Goal: Subscribe to service/newsletter

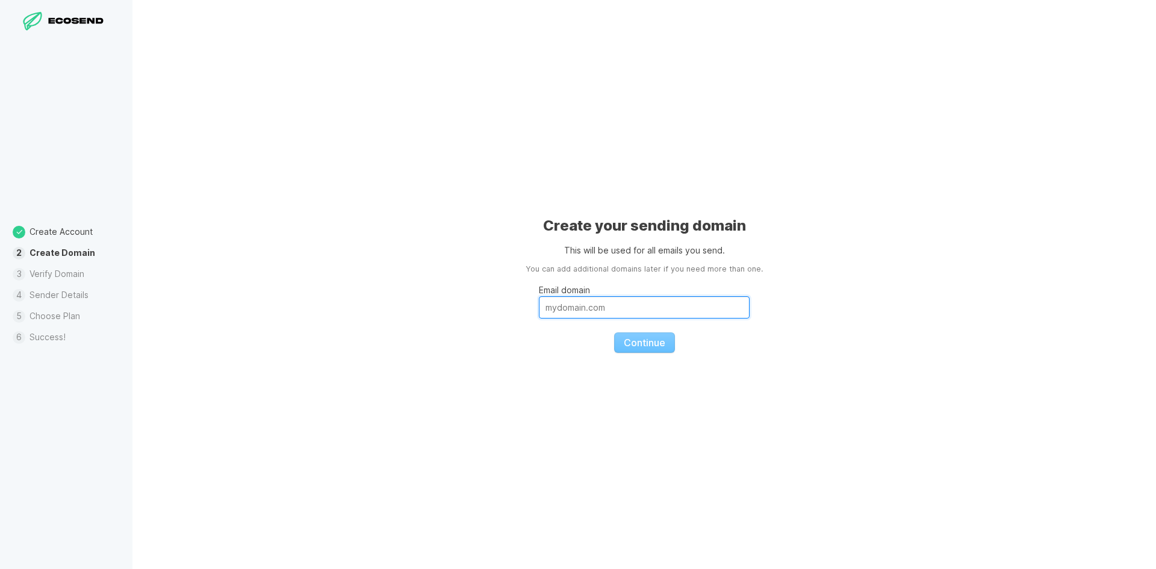
click at [637, 308] on input "Email domain" at bounding box center [644, 307] width 211 height 22
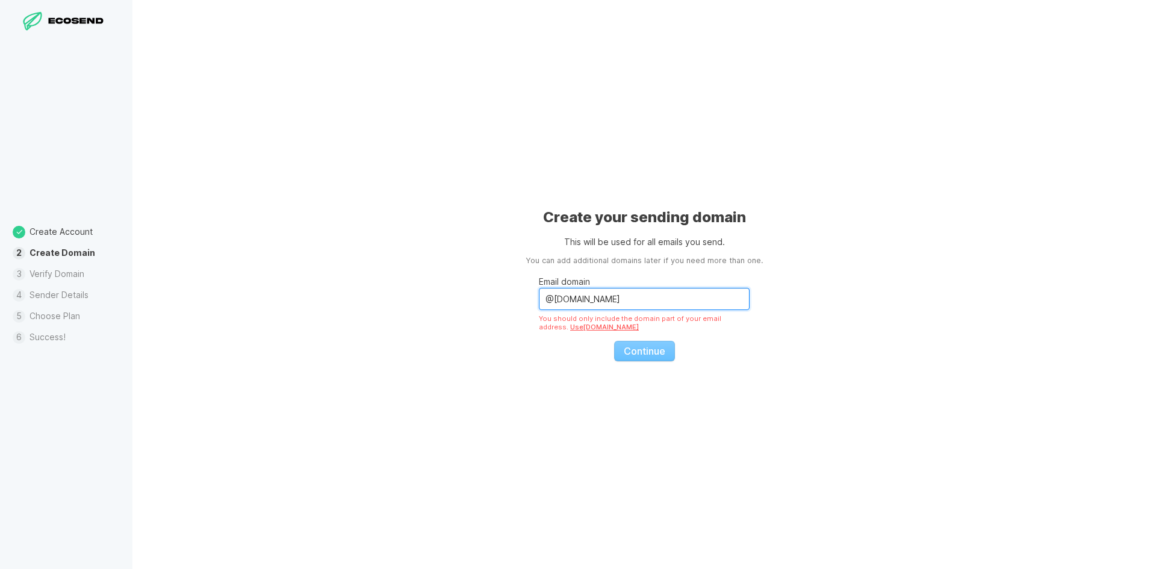
click at [553, 297] on input "@[DOMAIN_NAME]" at bounding box center [644, 299] width 211 height 22
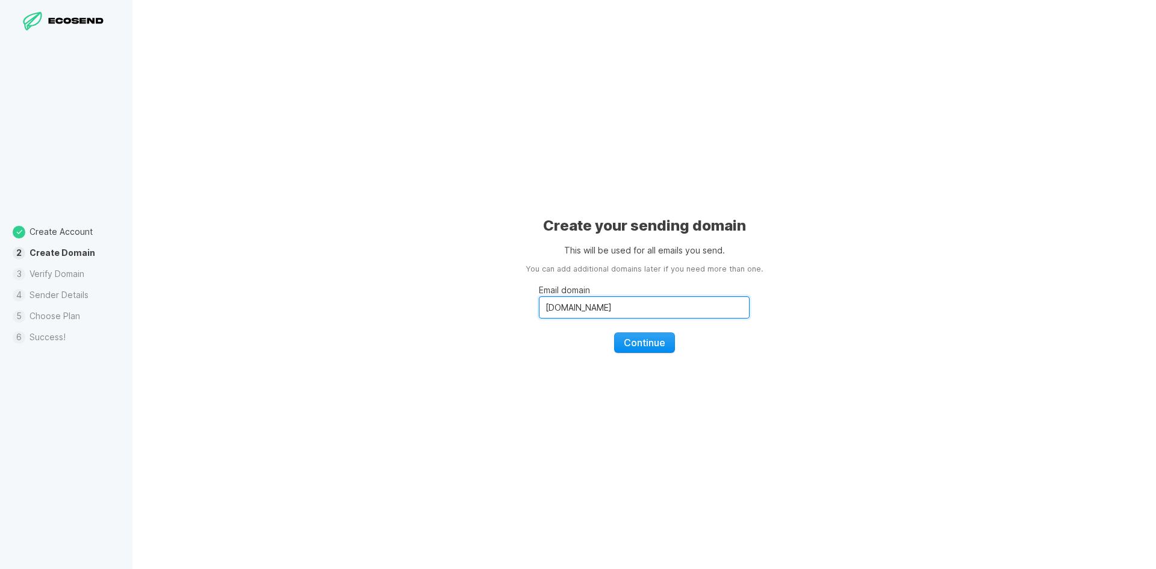
type input "[DOMAIN_NAME]"
click at [631, 350] on button "Continue" at bounding box center [644, 342] width 61 height 20
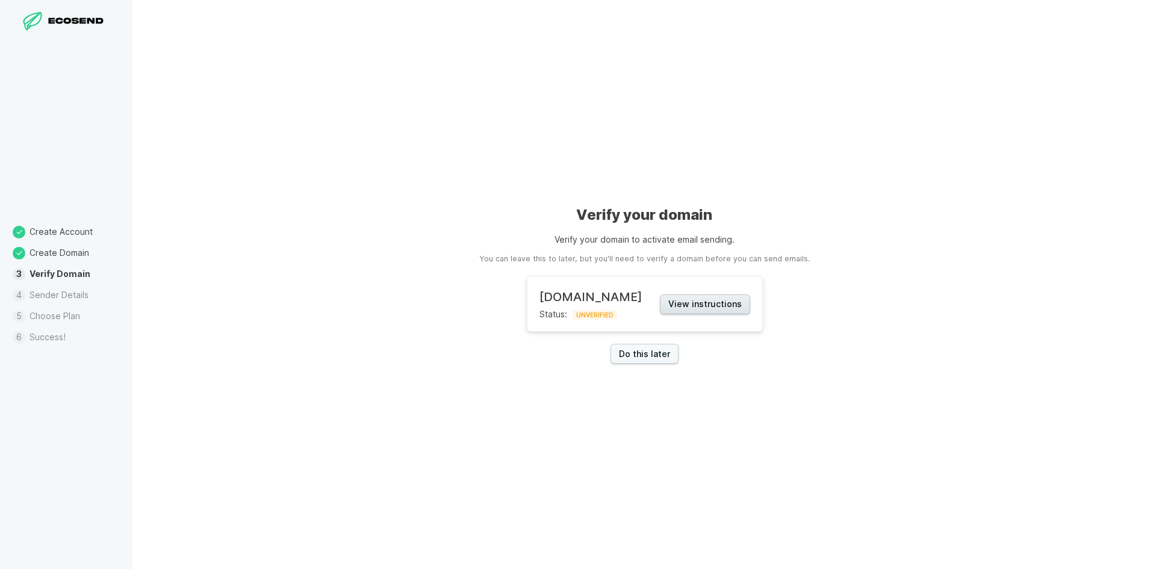
click at [686, 302] on button "View instructions" at bounding box center [705, 304] width 90 height 20
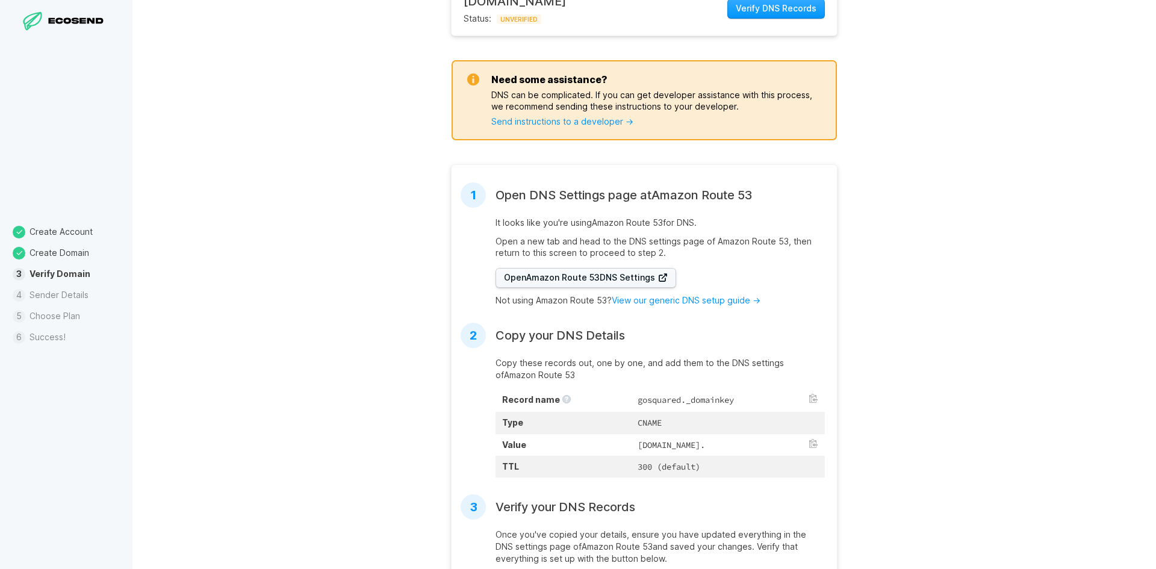
scroll to position [181, 0]
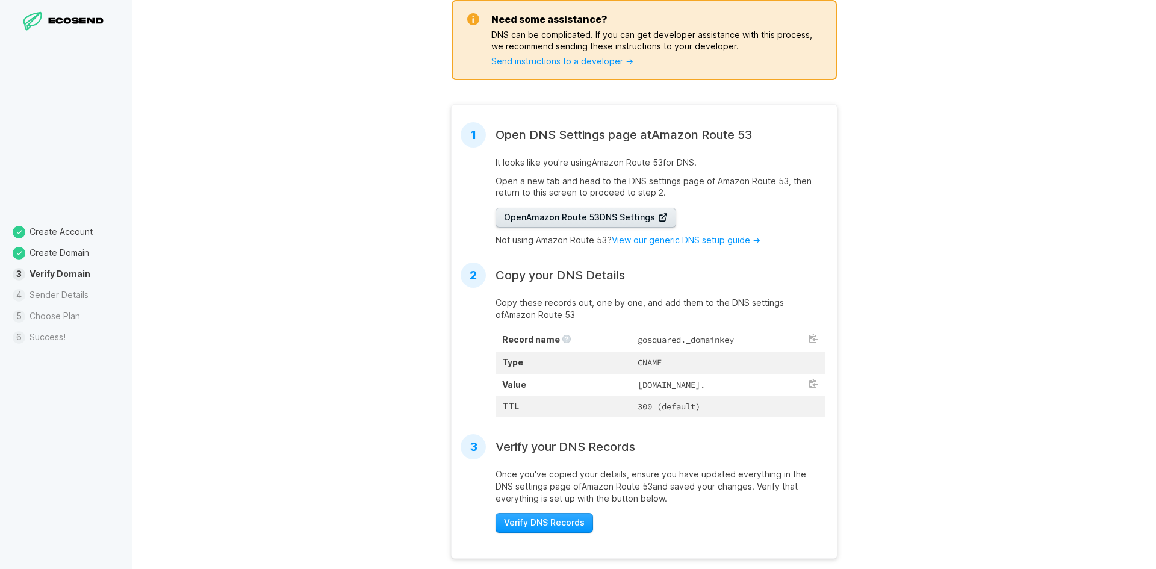
click at [639, 219] on span "Open Amazon Route 53 DNS Settings" at bounding box center [586, 217] width 164 height 12
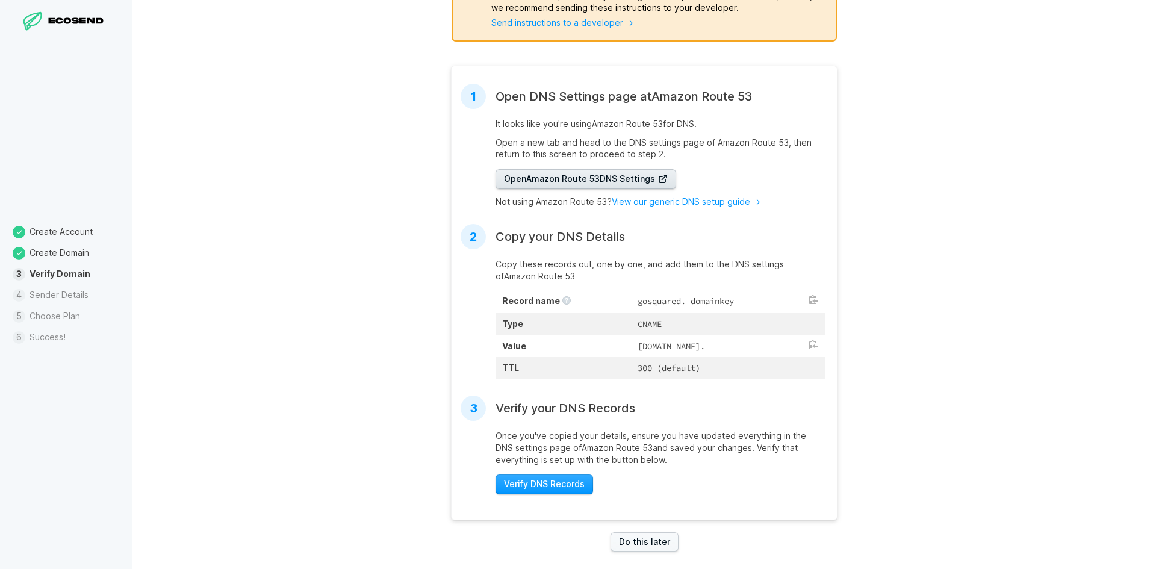
scroll to position [240, 0]
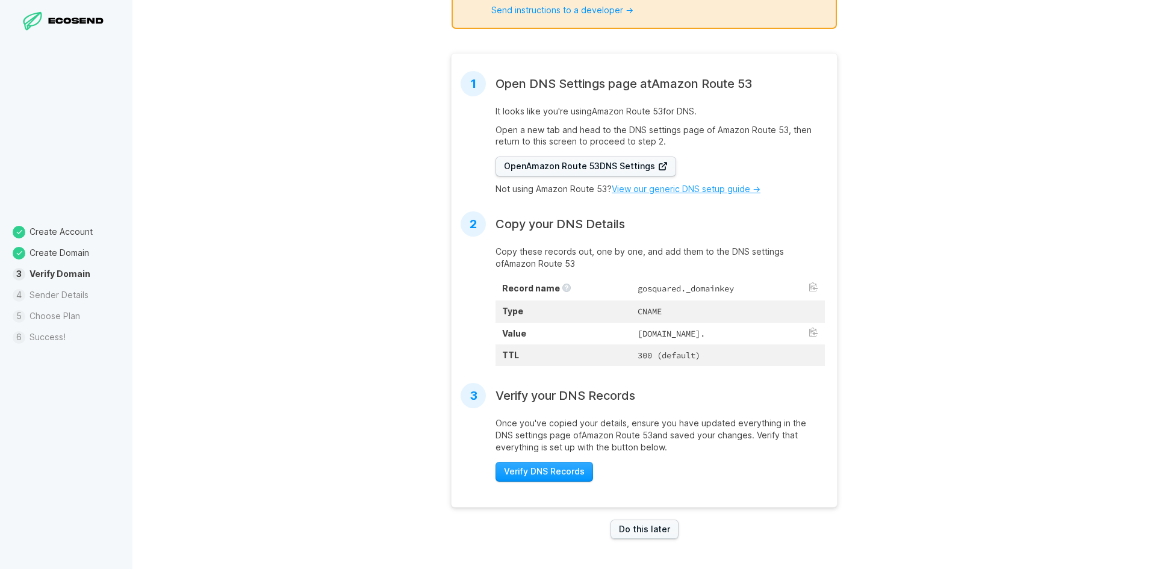
click at [670, 184] on link "View our generic DNS setup guide →" at bounding box center [686, 189] width 149 height 10
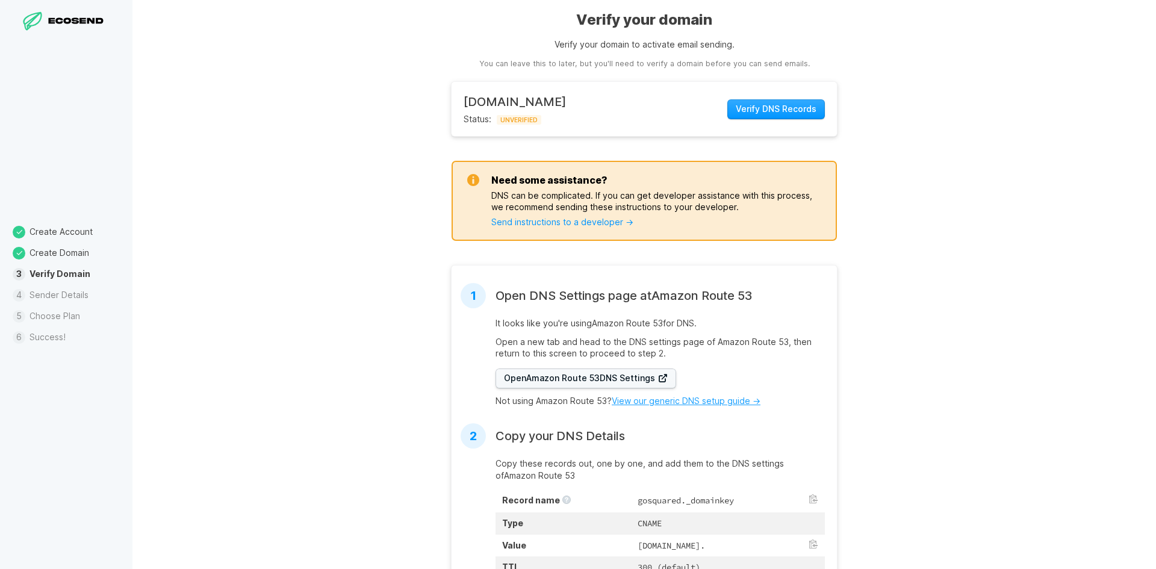
scroll to position [0, 0]
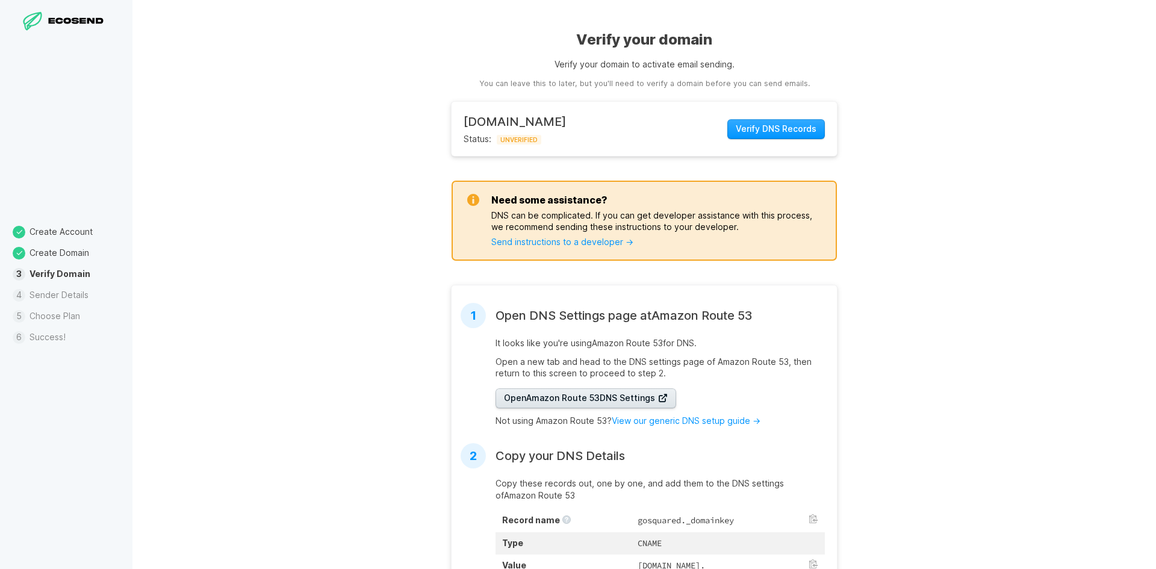
click at [572, 398] on span "Open Amazon Route 53 DNS Settings" at bounding box center [586, 398] width 164 height 12
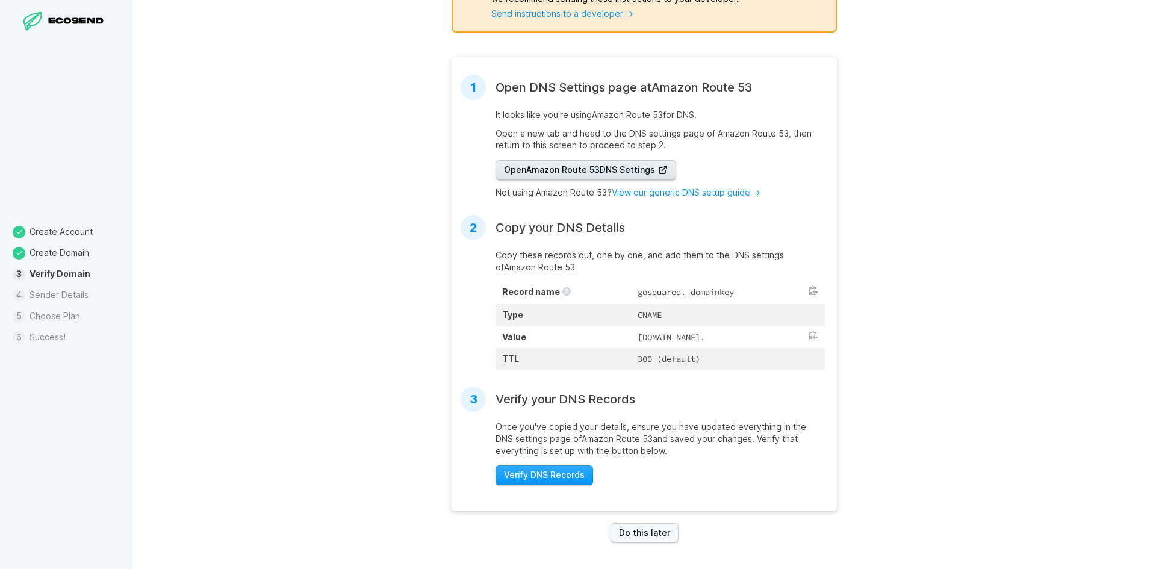
scroll to position [240, 0]
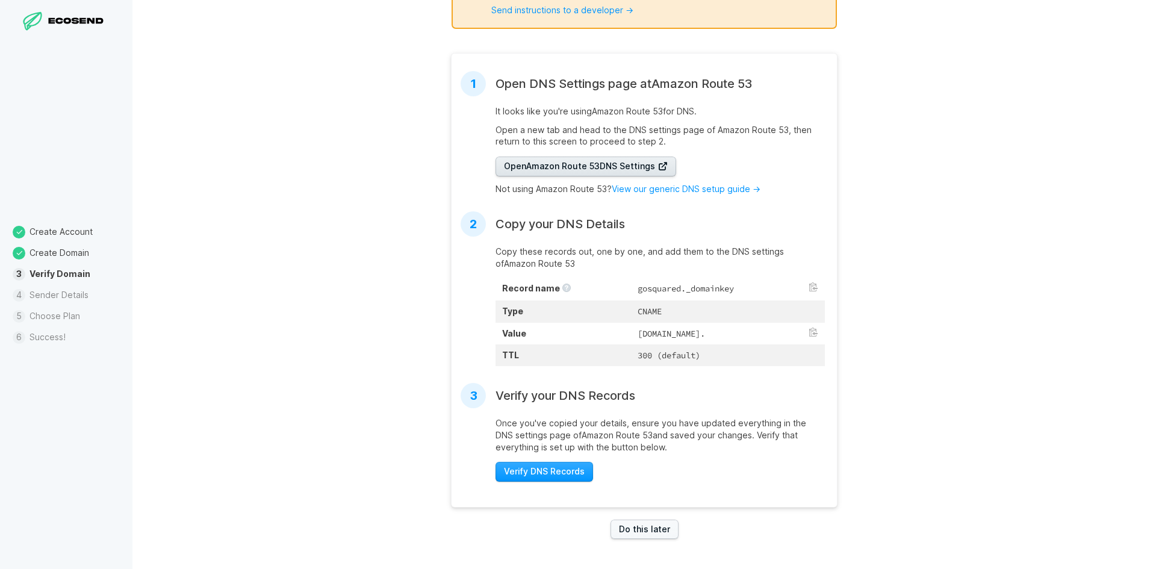
click at [586, 161] on span "Open Amazon Route 53 DNS Settings" at bounding box center [586, 166] width 164 height 12
click at [640, 529] on link "Do this later" at bounding box center [644, 529] width 68 height 20
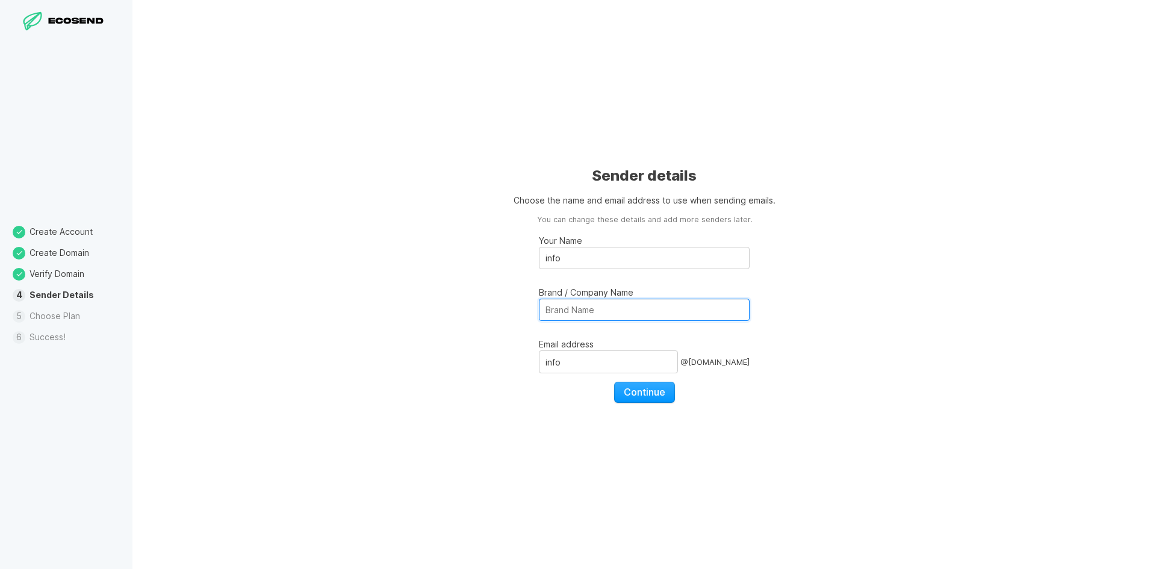
click at [633, 306] on input "Brand / Company Name" at bounding box center [644, 310] width 211 height 22
type input "Elmstar Machinery LTD"
click at [642, 395] on span "Continue" at bounding box center [645, 392] width 42 height 12
select select "GB"
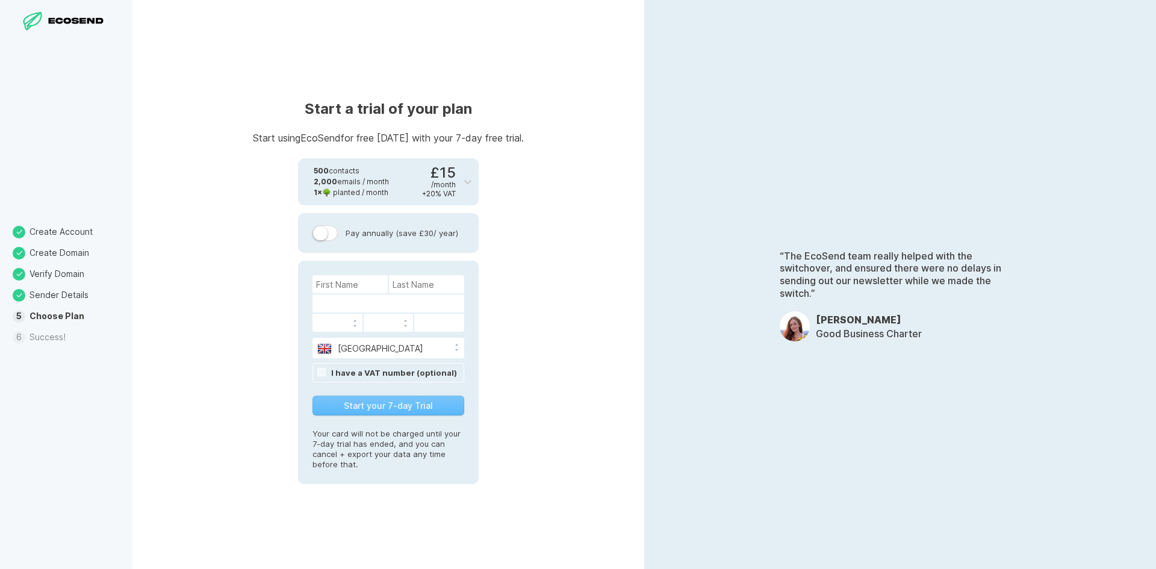
click at [334, 234] on label at bounding box center [324, 233] width 25 height 16
click at [0, 0] on input "Pay annually (save £30 / year)" at bounding box center [0, 0] width 0 height 0
click at [353, 285] on input at bounding box center [349, 284] width 75 height 18
type input "Jordan"
type input "Castle"
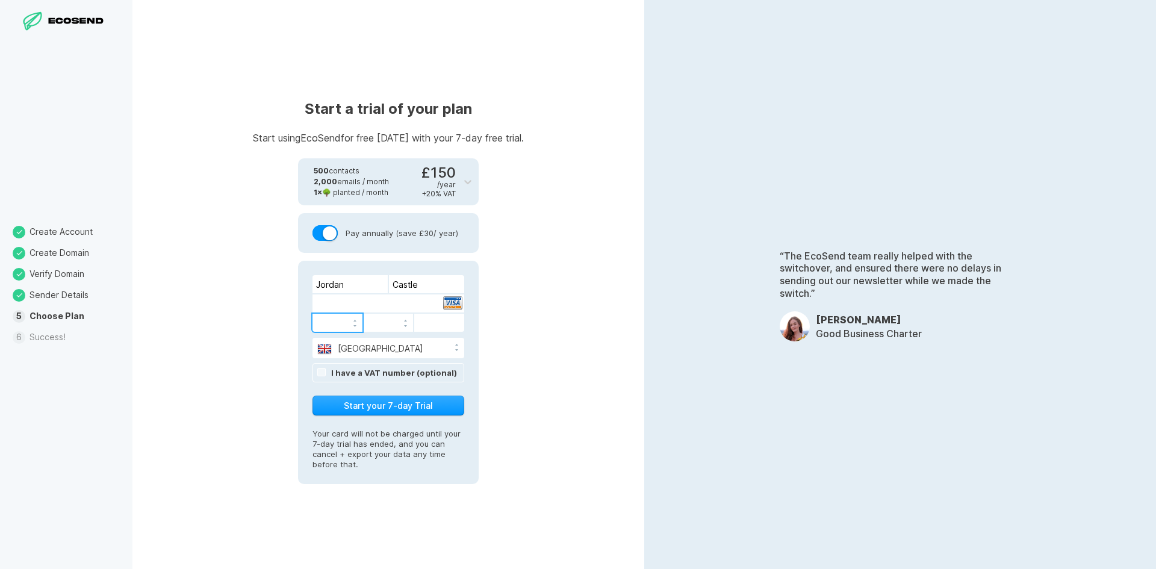
click at [331, 372] on link "I have a VAT number (optional)" at bounding box center [394, 373] width 126 height 10
click at [373, 374] on input at bounding box center [388, 373] width 152 height 18
click at [339, 374] on input at bounding box center [388, 373] width 152 height 18
type input "386692636"
click at [385, 403] on button "Start your 7-day Trial" at bounding box center [388, 405] width 152 height 20
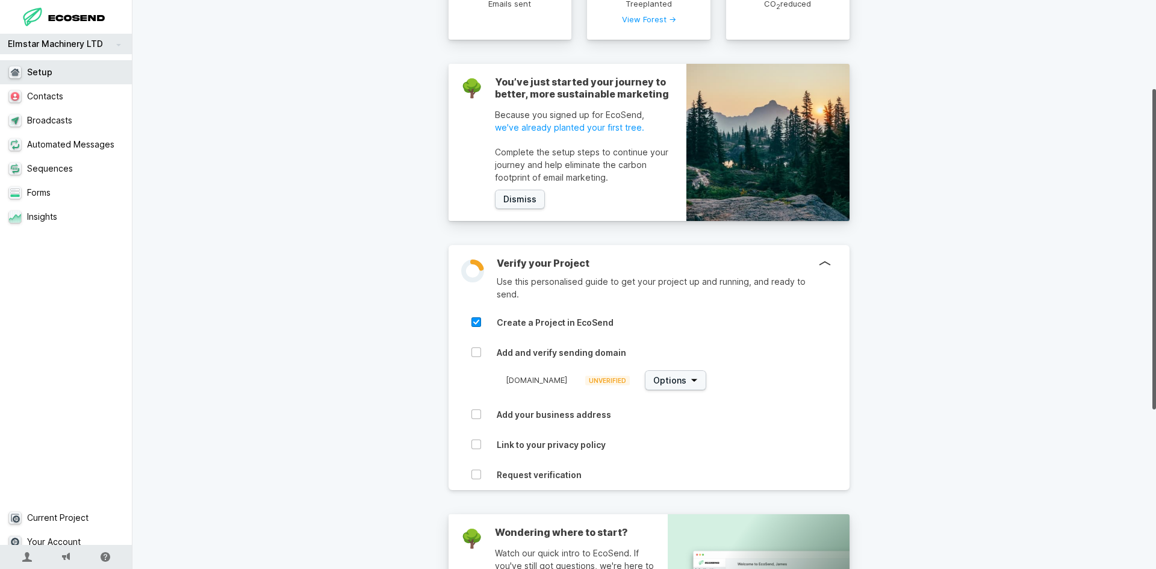
scroll to position [181, 0]
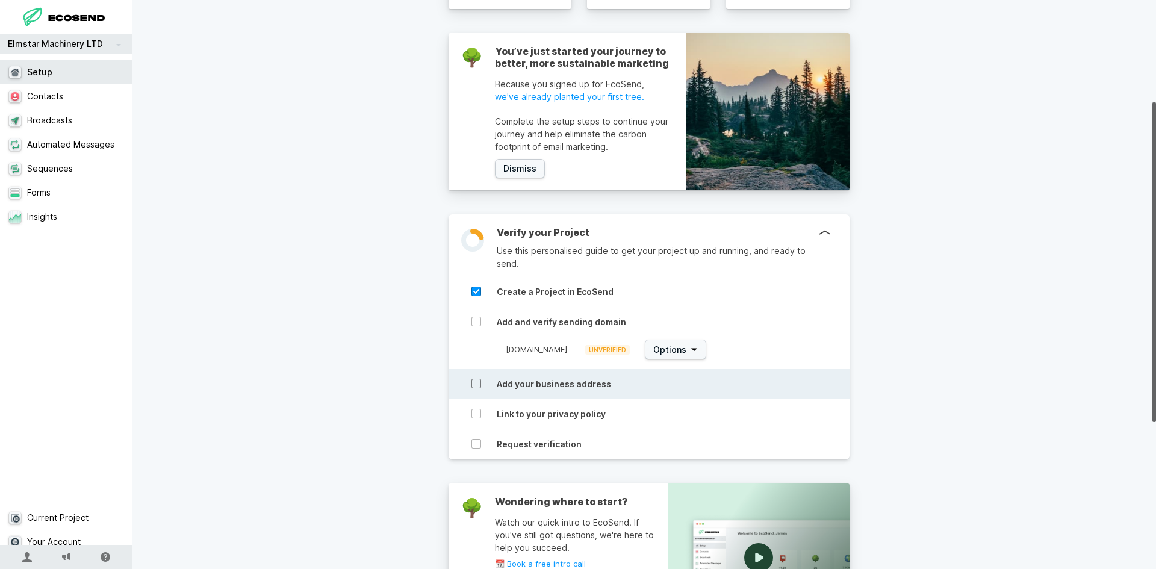
click at [475, 388] on icon at bounding box center [476, 384] width 10 height 10
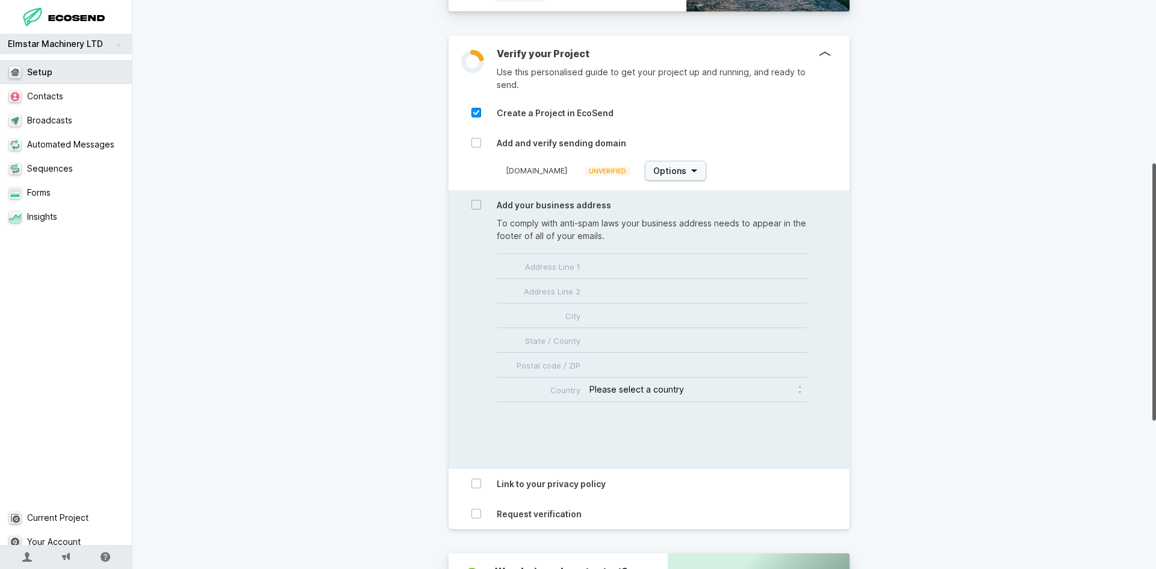
scroll to position [361, 0]
click at [661, 270] on input "Address Line 1" at bounding box center [652, 264] width 311 height 24
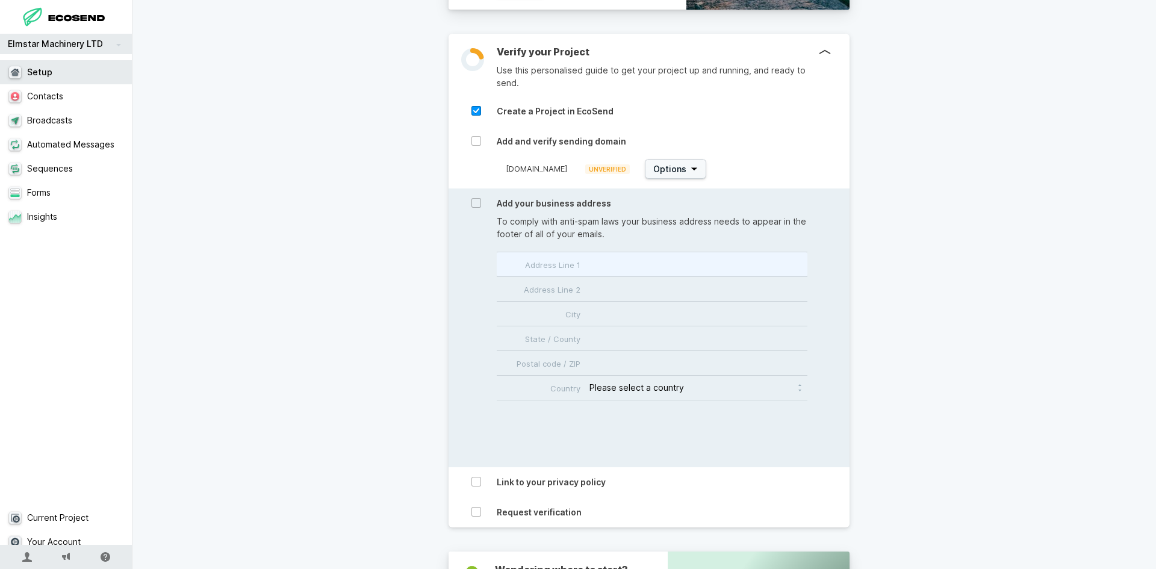
type input "[GEOGRAPHIC_DATA][PERSON_NAME]"
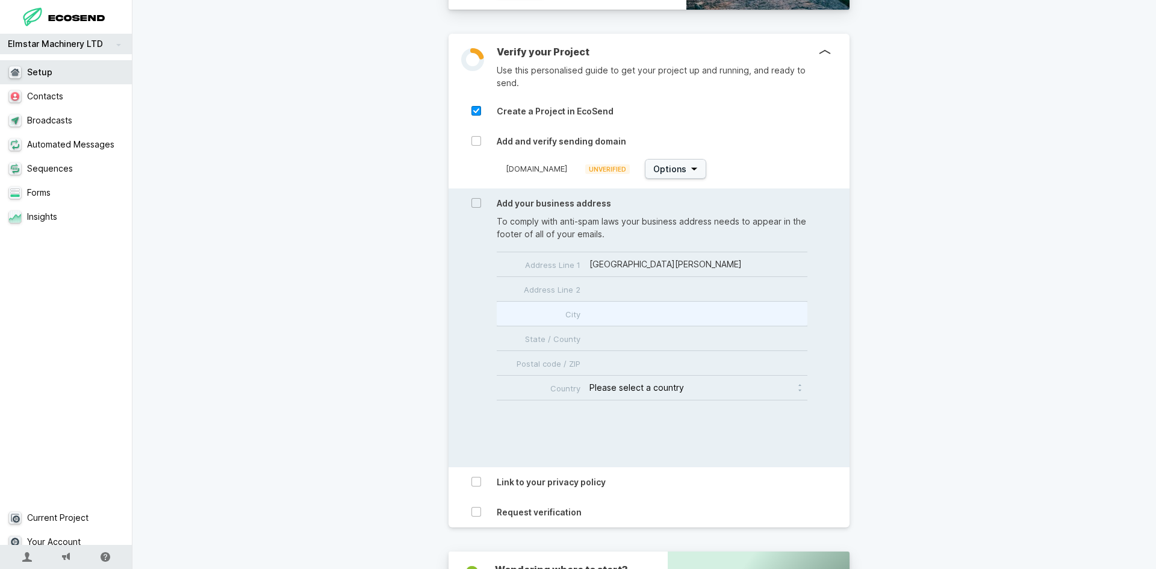
type input "[PERSON_NAME] Abbot"
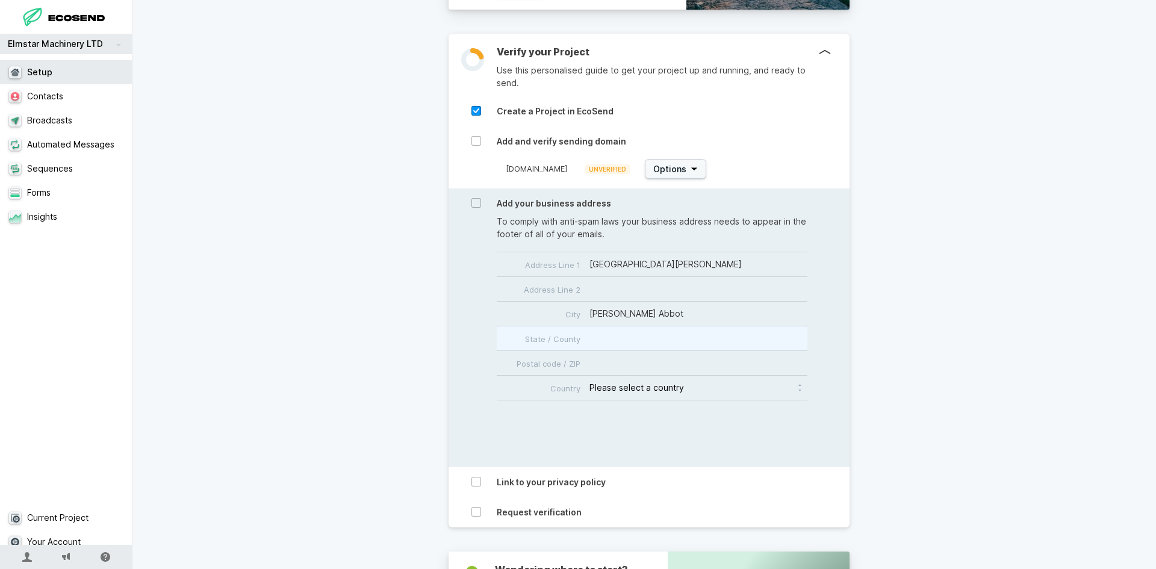
type input "Choose a province"
type input "TQ12 2SL"
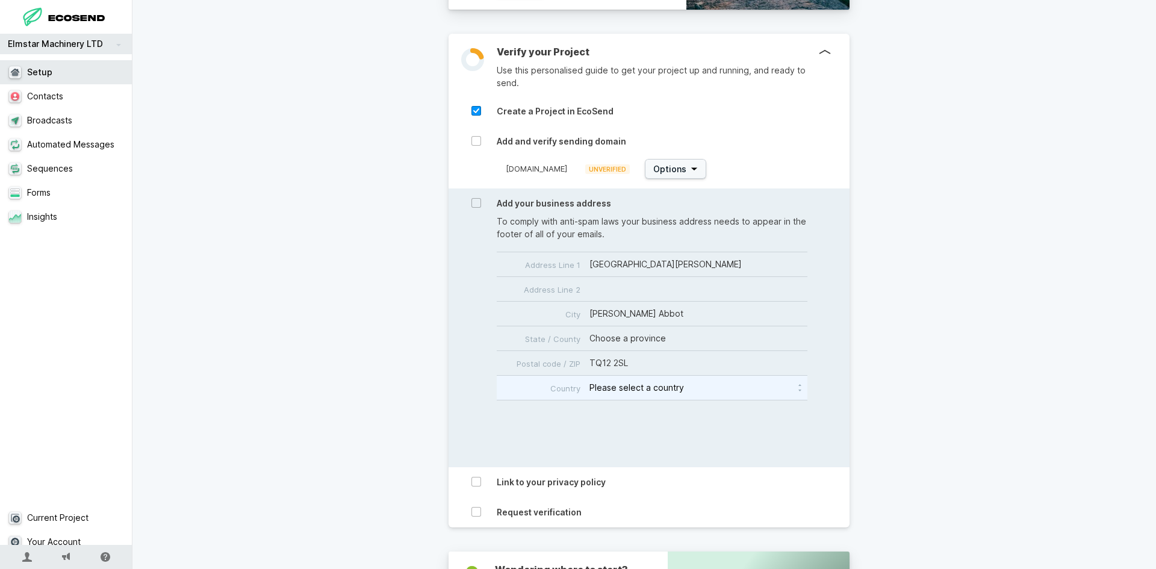
select select "GB"
click at [628, 339] on input "Choose a province" at bounding box center [652, 338] width 311 height 24
type input "[GEOGRAPHIC_DATA]"
click at [781, 414] on button "Save" at bounding box center [788, 412] width 37 height 20
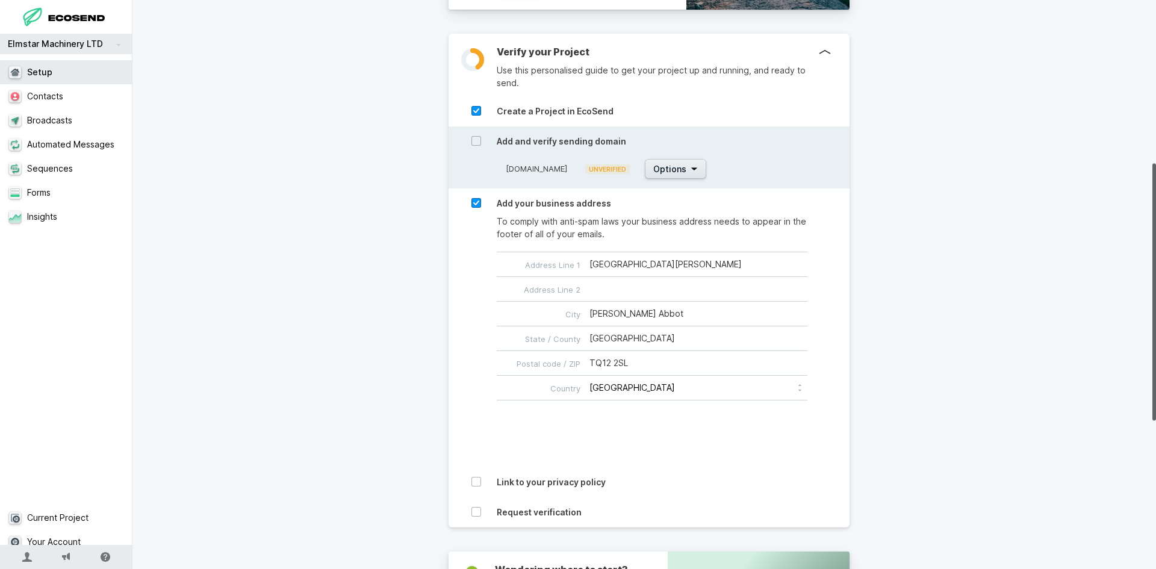
click at [690, 169] on icon "button" at bounding box center [693, 169] width 6 height 3
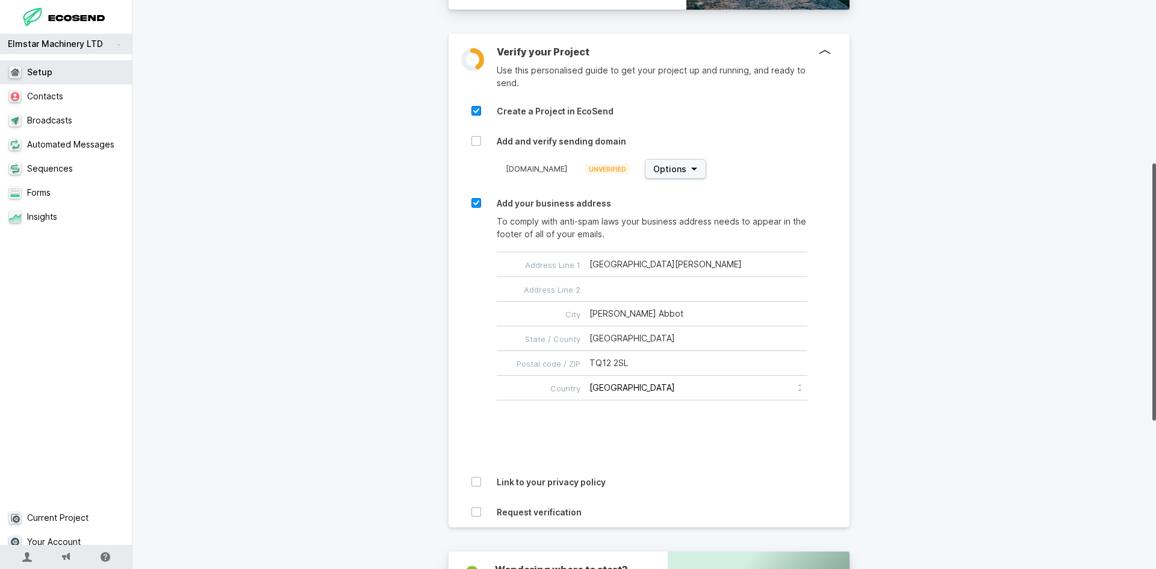
click at [309, 232] on div "Welcome to EcoSend, info Add Contact… New Broadcast 📮 0 Emails sent 🌳 1 Tree pl…" at bounding box center [648, 289] width 1032 height 578
click at [821, 53] on div at bounding box center [825, 52] width 12 height 12
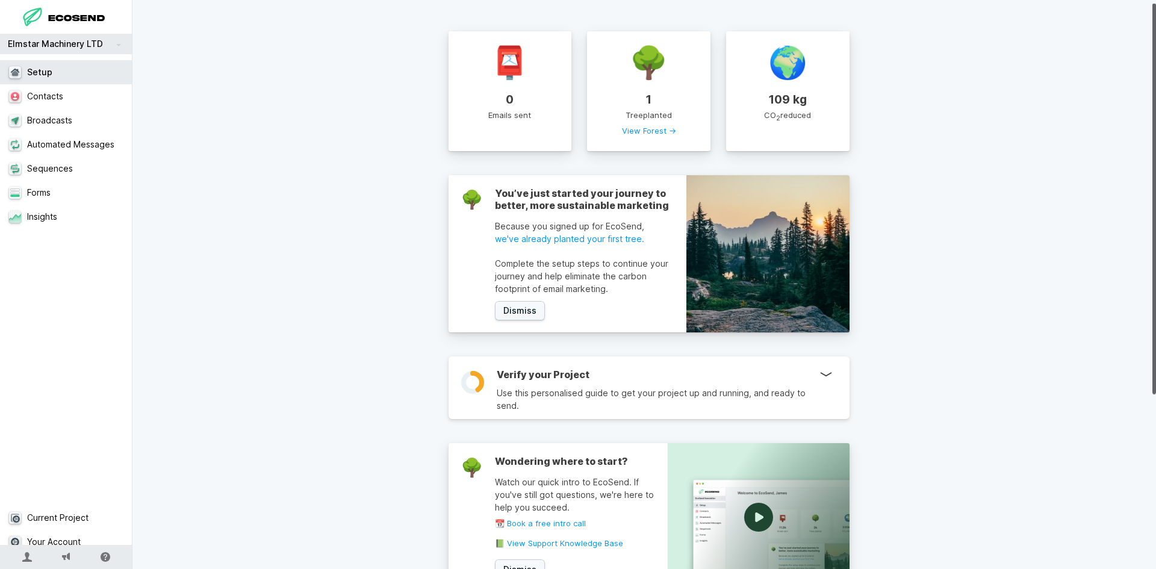
scroll to position [0, 0]
